Goal: Navigation & Orientation: Find specific page/section

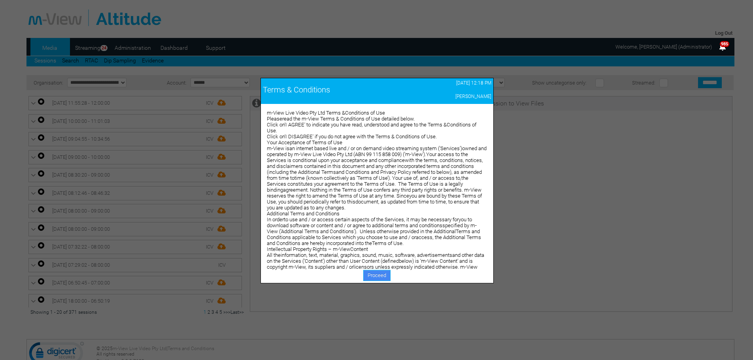
click at [375, 279] on link "Proceed" at bounding box center [376, 275] width 27 height 11
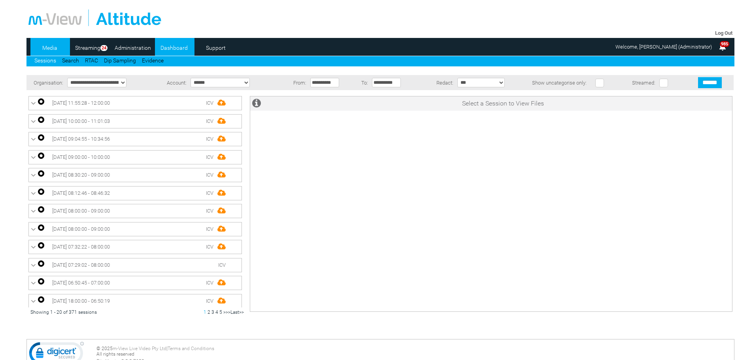
click at [178, 48] on link "Dashboard" at bounding box center [174, 48] width 38 height 12
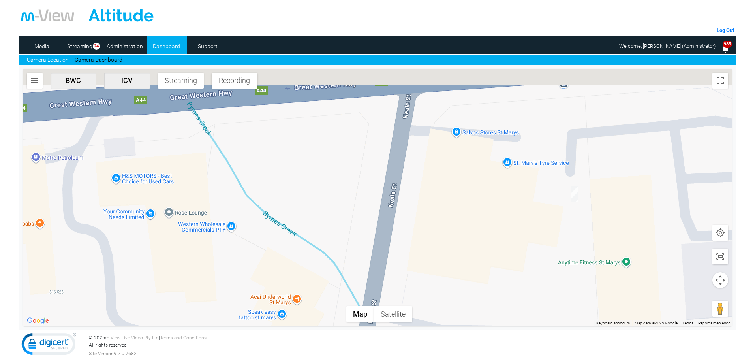
drag, startPoint x: 508, startPoint y: 154, endPoint x: 509, endPoint y: 228, distance: 74.3
click at [509, 228] on div at bounding box center [378, 197] width 710 height 257
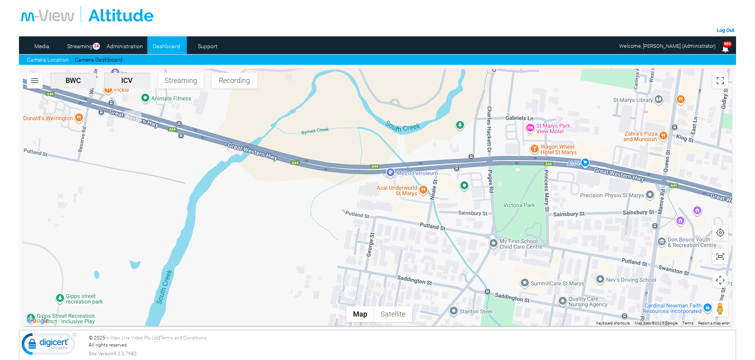
drag, startPoint x: 349, startPoint y: 180, endPoint x: 366, endPoint y: 190, distance: 20.2
click at [366, 190] on div at bounding box center [378, 197] width 710 height 257
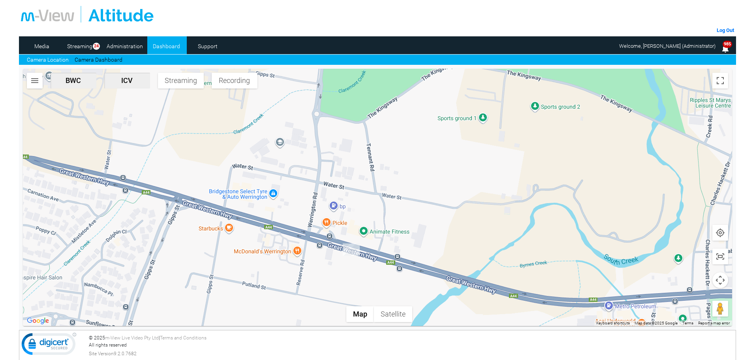
drag, startPoint x: 277, startPoint y: 266, endPoint x: 351, endPoint y: 301, distance: 82.0
click at [348, 301] on div at bounding box center [378, 197] width 710 height 257
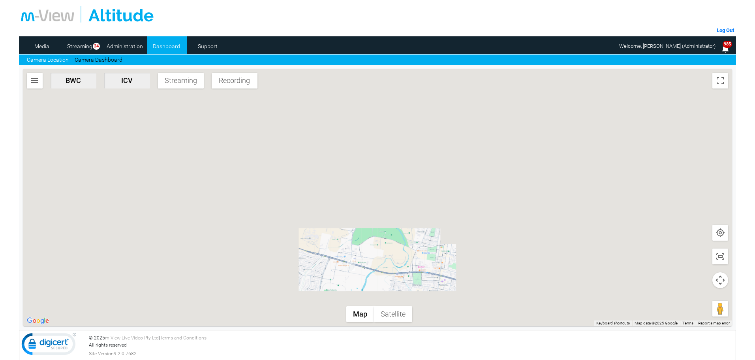
scroll to position [2, 0]
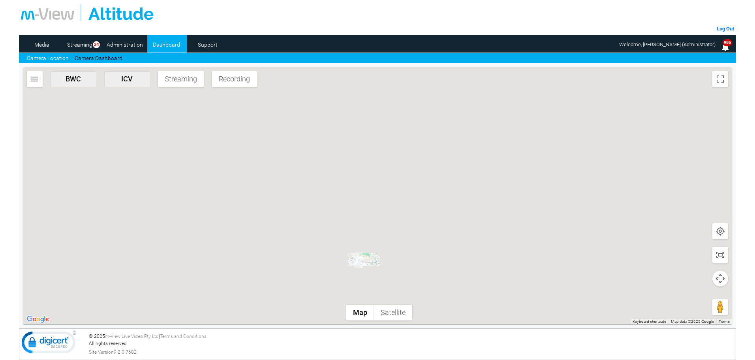
drag, startPoint x: 479, startPoint y: 277, endPoint x: 481, endPoint y: 168, distance: 108.3
click at [481, 168] on div at bounding box center [378, 195] width 710 height 257
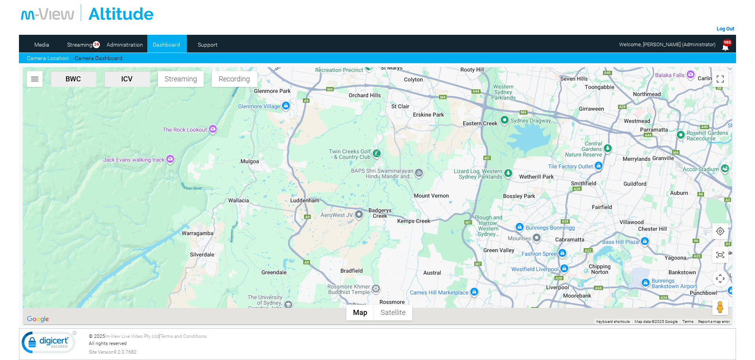
click at [477, 173] on div at bounding box center [378, 195] width 710 height 257
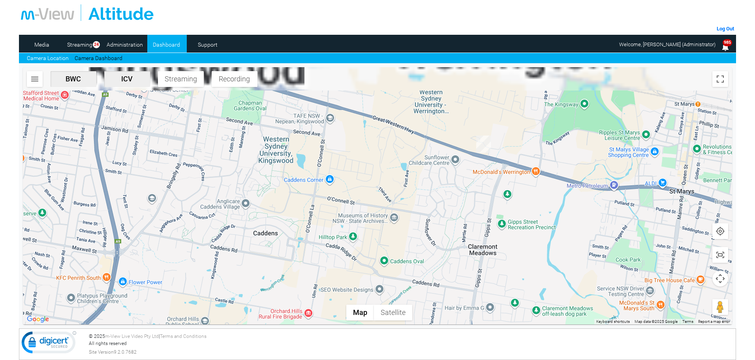
drag, startPoint x: 444, startPoint y: 170, endPoint x: 442, endPoint y: 185, distance: 15.6
click at [442, 185] on div at bounding box center [378, 195] width 710 height 257
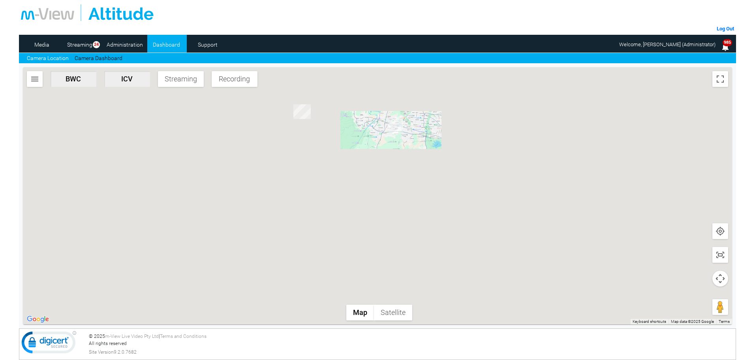
drag, startPoint x: 420, startPoint y: 223, endPoint x: 410, endPoint y: 177, distance: 46.5
click at [410, 177] on div at bounding box center [378, 195] width 710 height 257
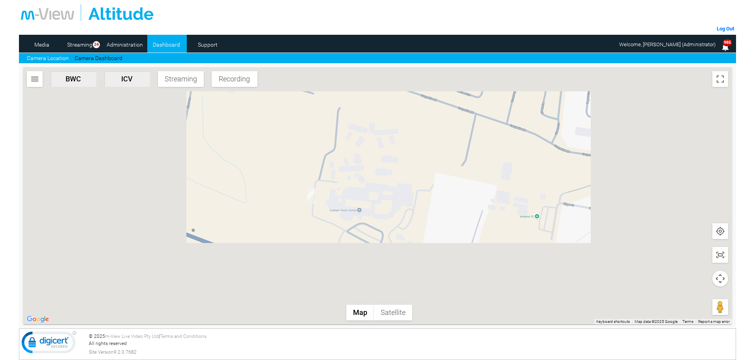
drag, startPoint x: 451, startPoint y: 205, endPoint x: 422, endPoint y: 187, distance: 34.3
click at [423, 190] on div at bounding box center [378, 195] width 710 height 257
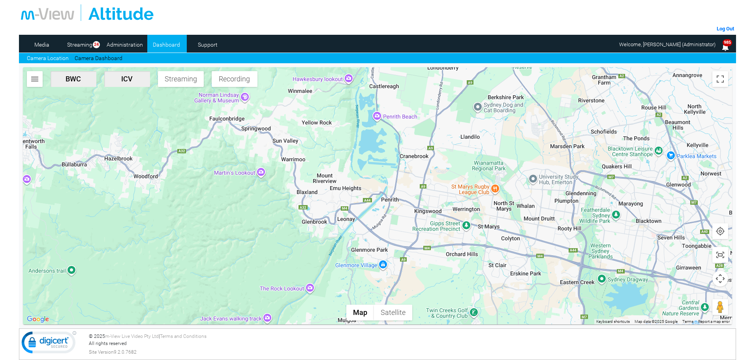
drag, startPoint x: 559, startPoint y: 279, endPoint x: 430, endPoint y: 116, distance: 207.9
click at [430, 117] on div at bounding box center [378, 195] width 710 height 257
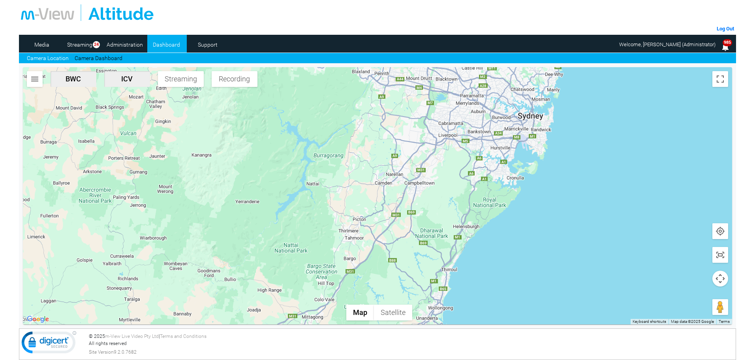
drag, startPoint x: 436, startPoint y: 241, endPoint x: 455, endPoint y: 199, distance: 46.0
click at [455, 199] on div at bounding box center [378, 195] width 710 height 257
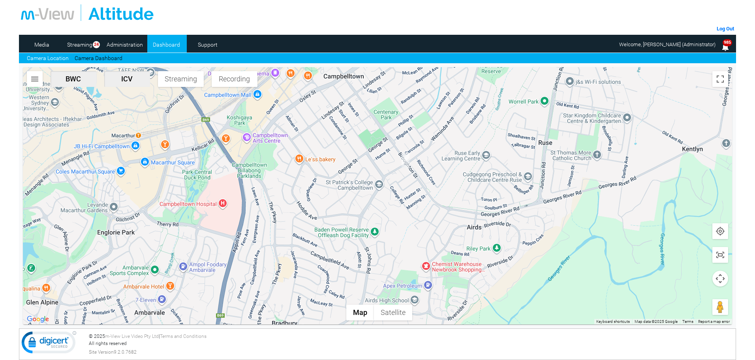
drag, startPoint x: 543, startPoint y: 290, endPoint x: 506, endPoint y: 204, distance: 94.2
click at [506, 204] on div at bounding box center [378, 195] width 710 height 257
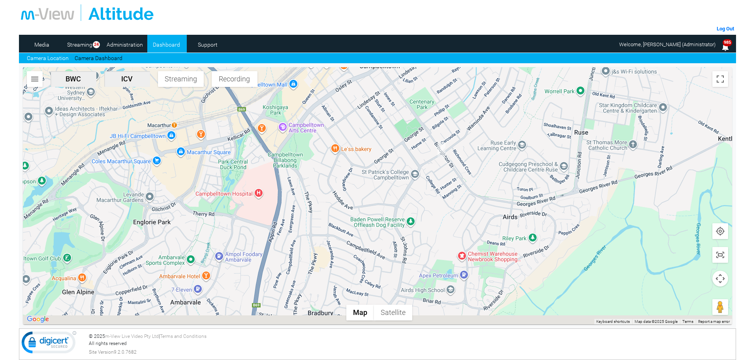
drag, startPoint x: 501, startPoint y: 154, endPoint x: 538, endPoint y: 144, distance: 38.5
click at [538, 144] on div at bounding box center [378, 195] width 710 height 257
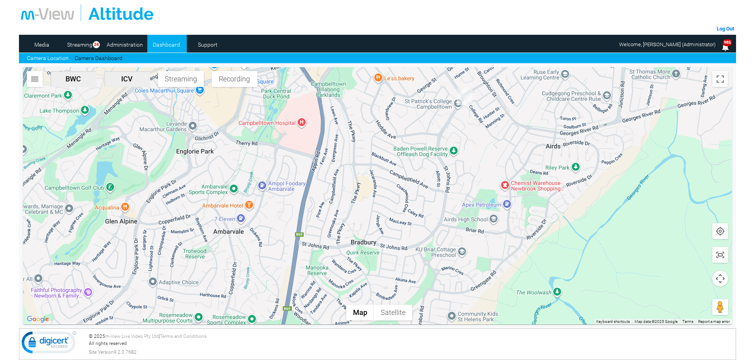
drag, startPoint x: 454, startPoint y: 233, endPoint x: 494, endPoint y: 168, distance: 76.2
click at [494, 168] on div at bounding box center [378, 195] width 710 height 257
